Goal: Navigation & Orientation: Find specific page/section

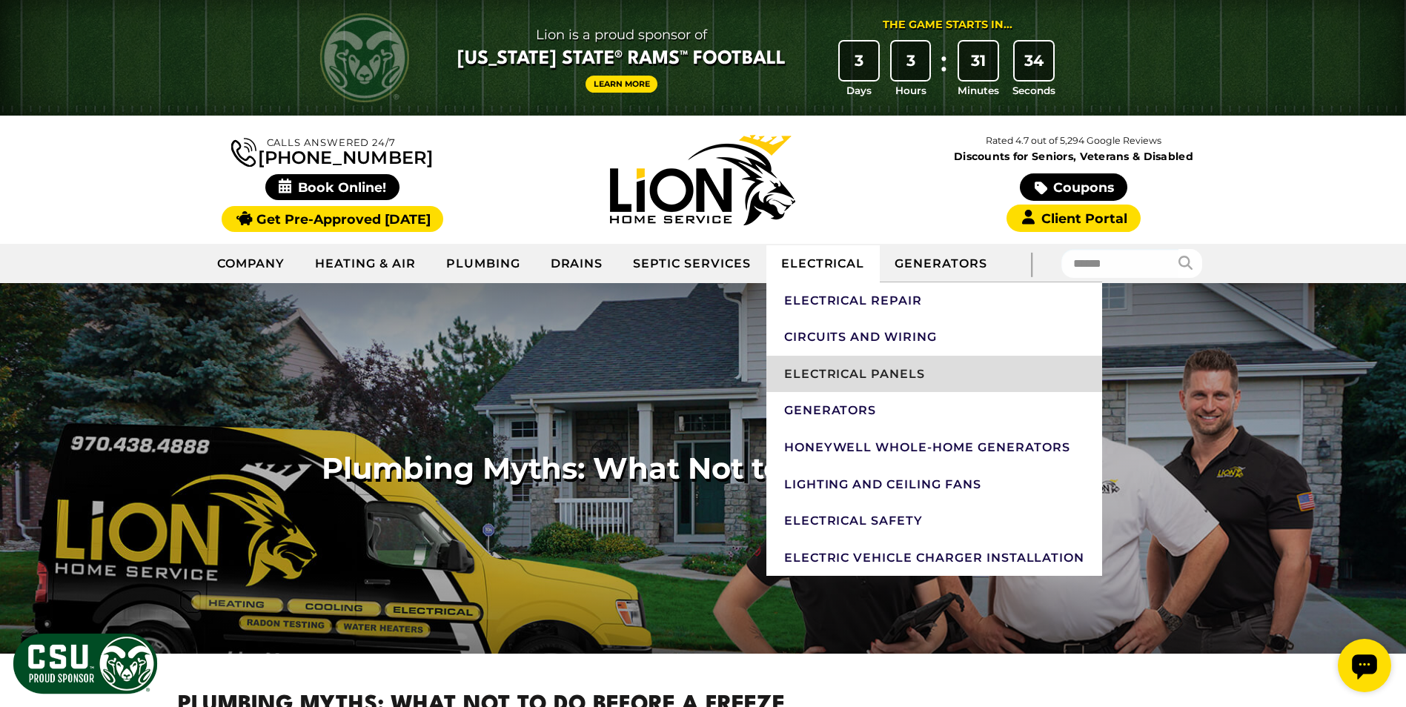
click at [848, 384] on link "Electrical Panels" at bounding box center [934, 374] width 336 height 37
